Goal: Task Accomplishment & Management: Manage account settings

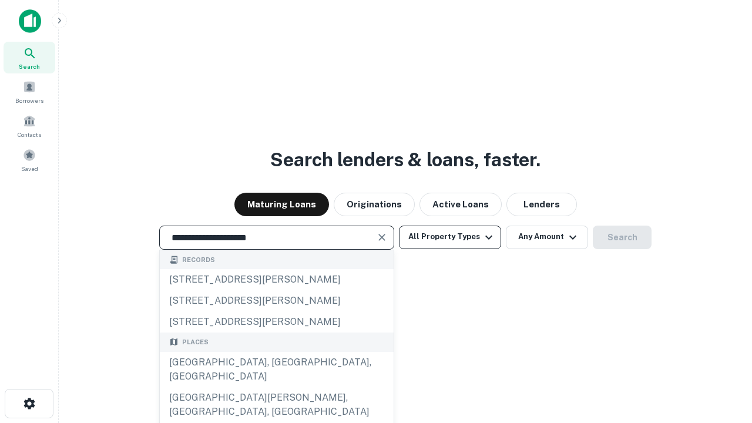
click at [276, 387] on div "[GEOGRAPHIC_DATA], [GEOGRAPHIC_DATA], [GEOGRAPHIC_DATA]" at bounding box center [277, 369] width 234 height 35
click at [450, 237] on button "All Property Types" at bounding box center [450, 238] width 102 height 24
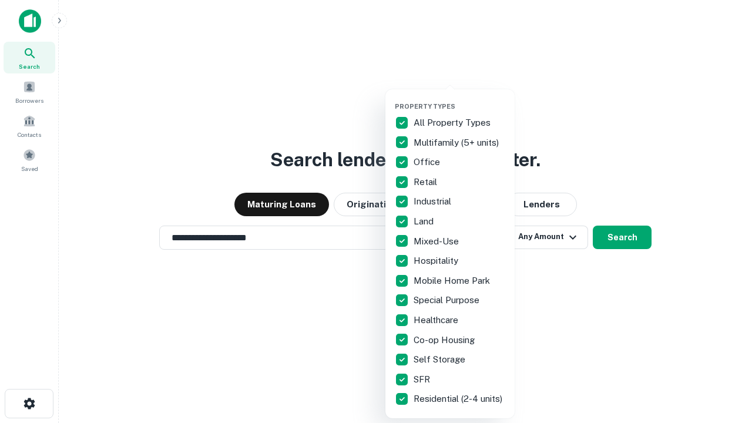
type input "**********"
click at [459, 99] on button "button" at bounding box center [459, 99] width 129 height 1
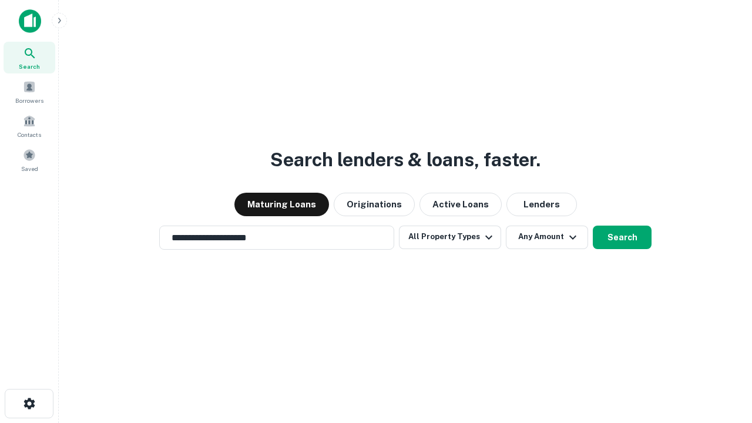
scroll to position [18, 0]
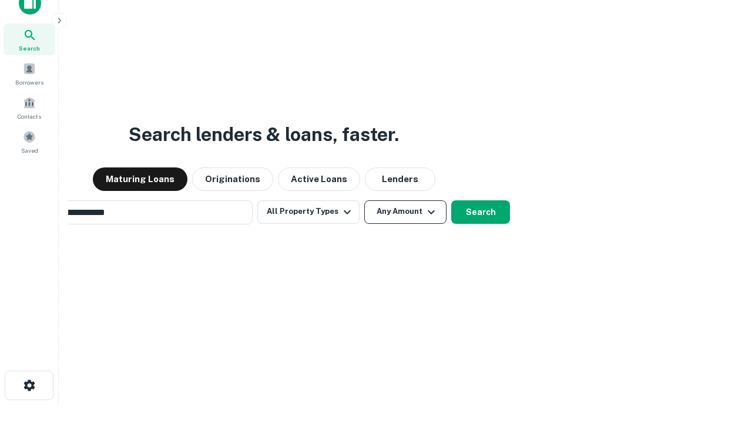
click at [364, 200] on button "Any Amount" at bounding box center [405, 212] width 82 height 24
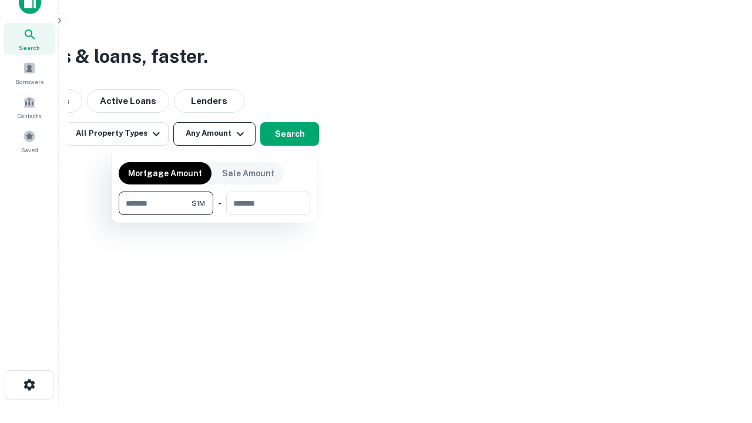
type input "*******"
click at [214, 215] on button "button" at bounding box center [215, 215] width 192 height 1
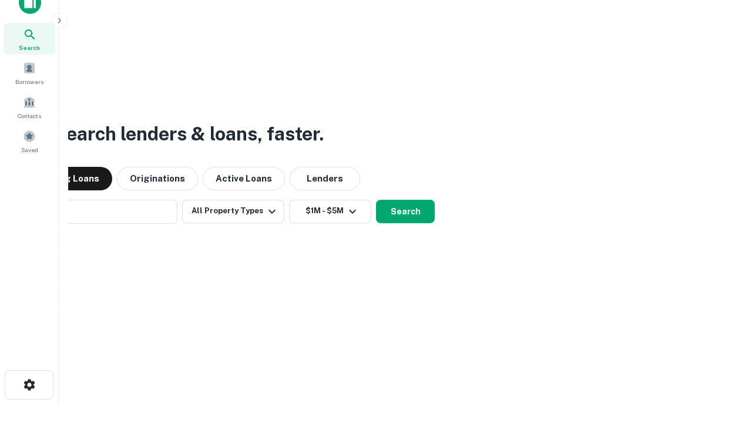
scroll to position [18, 0]
click at [376, 200] on button "Search" at bounding box center [405, 212] width 59 height 24
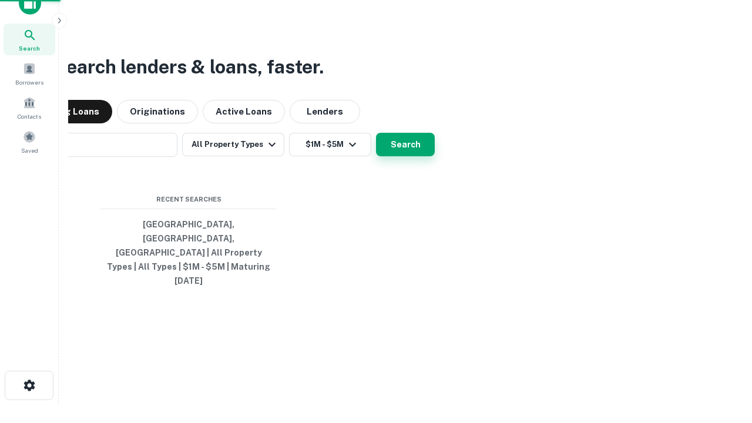
scroll to position [19, 0]
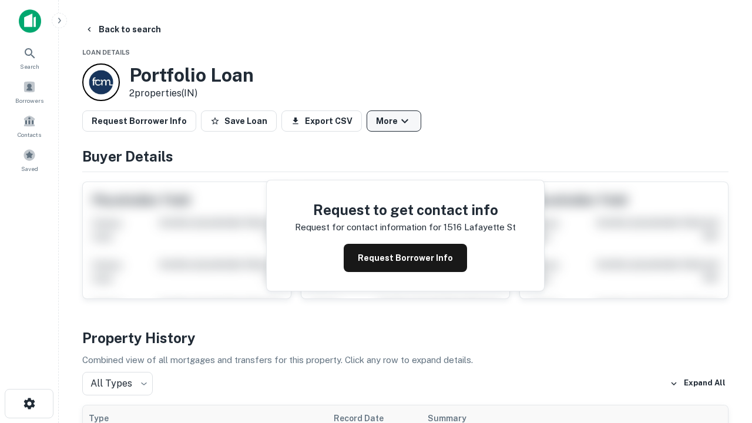
click at [394, 121] on button "More" at bounding box center [394, 120] width 55 height 21
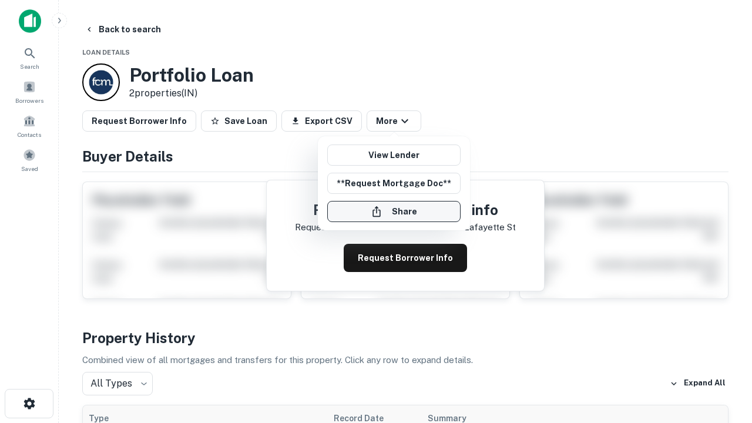
click at [394, 212] on button "Share" at bounding box center [393, 211] width 133 height 21
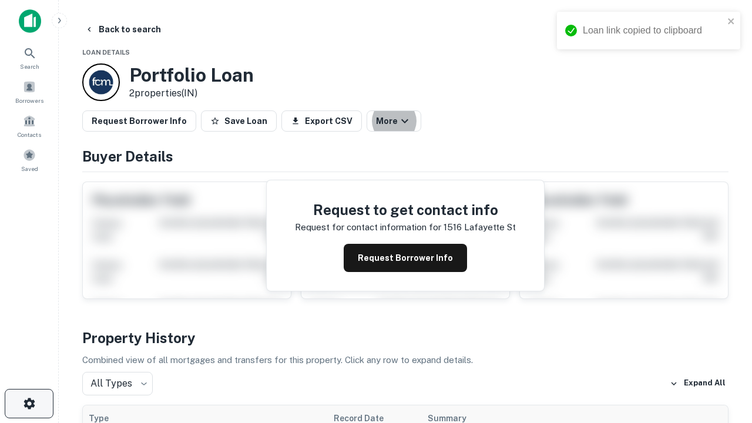
click at [29, 404] on icon "button" at bounding box center [29, 404] width 14 height 14
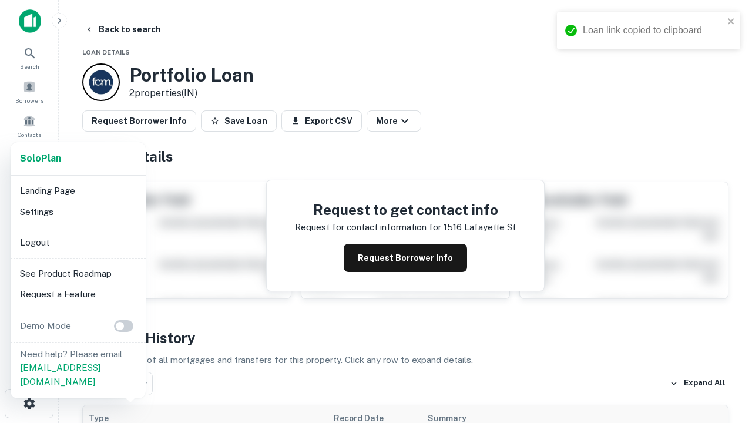
click at [78, 242] on li "Logout" at bounding box center [78, 242] width 126 height 21
